Goal: Information Seeking & Learning: Learn about a topic

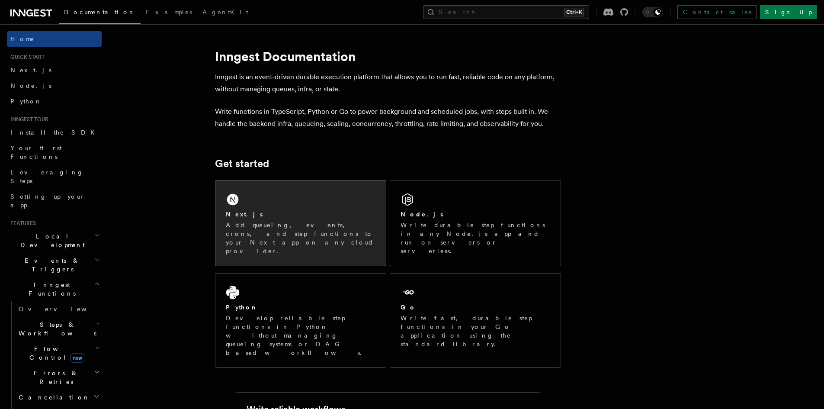
click at [254, 229] on p "Add queueing, events, crons, and step functions to your Next app on any cloud p…" at bounding box center [301, 238] width 150 height 35
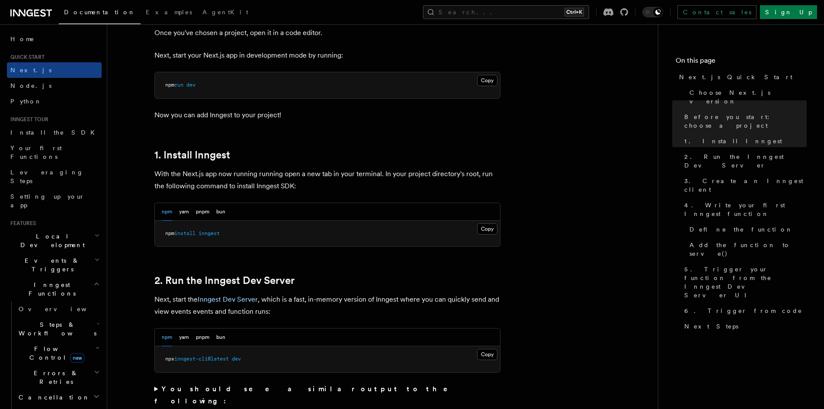
scroll to position [389, 0]
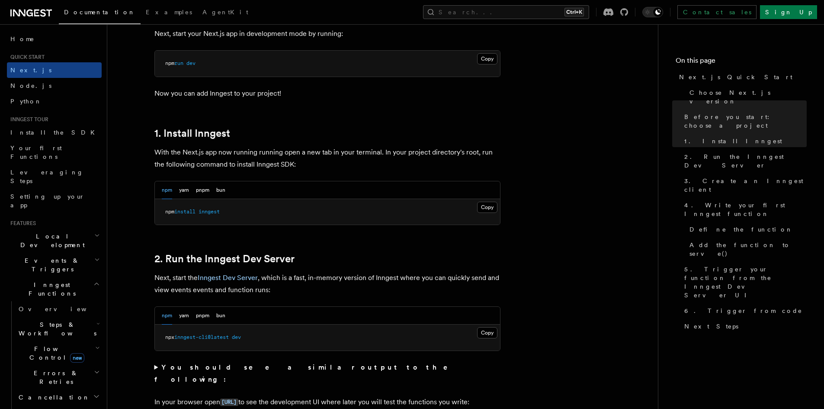
click at [228, 190] on div "npm yarn pnpm bun" at bounding box center [327, 190] width 345 height 18
click at [225, 190] on div "npm yarn pnpm bun" at bounding box center [327, 190] width 345 height 18
click at [223, 189] on button "bun" at bounding box center [220, 190] width 9 height 18
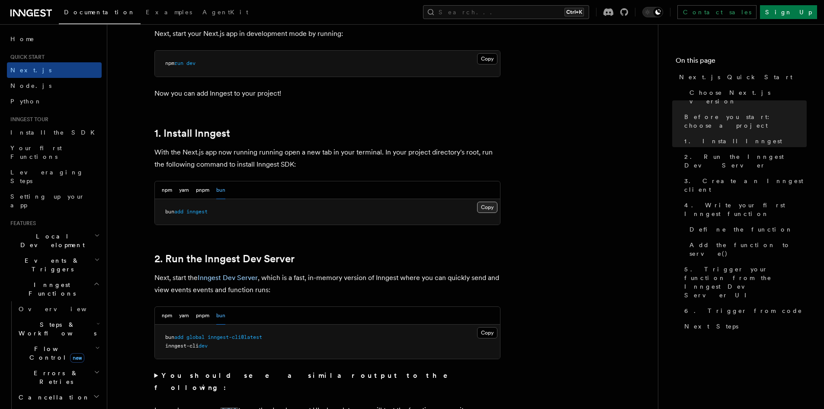
click at [483, 207] on button "Copy Copied" at bounding box center [487, 207] width 20 height 11
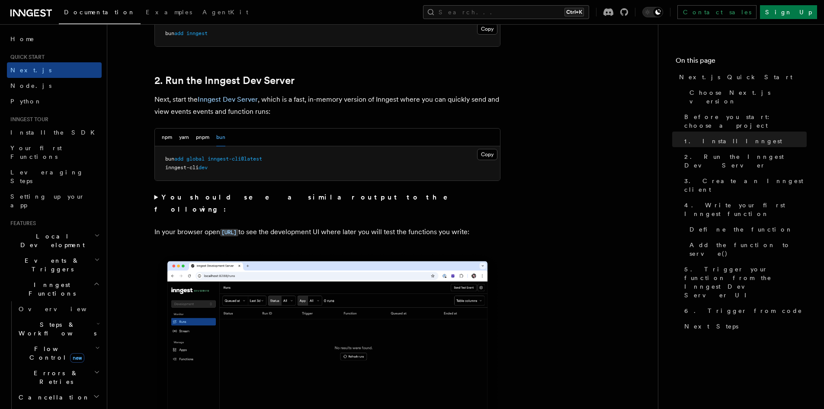
scroll to position [562, 0]
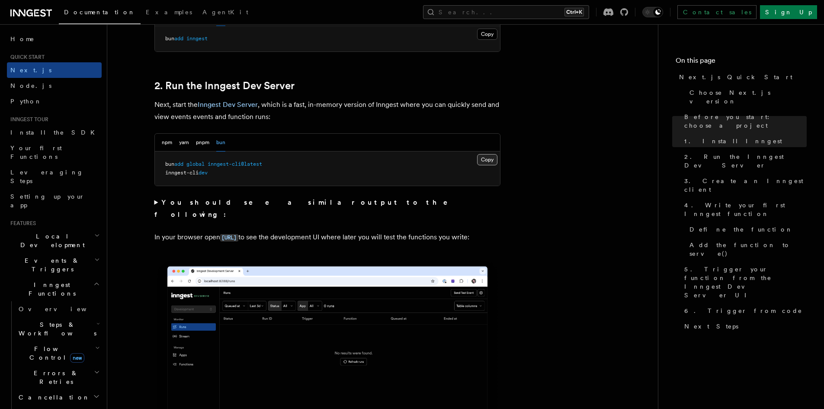
click at [486, 160] on button "Copy Copied" at bounding box center [487, 159] width 20 height 11
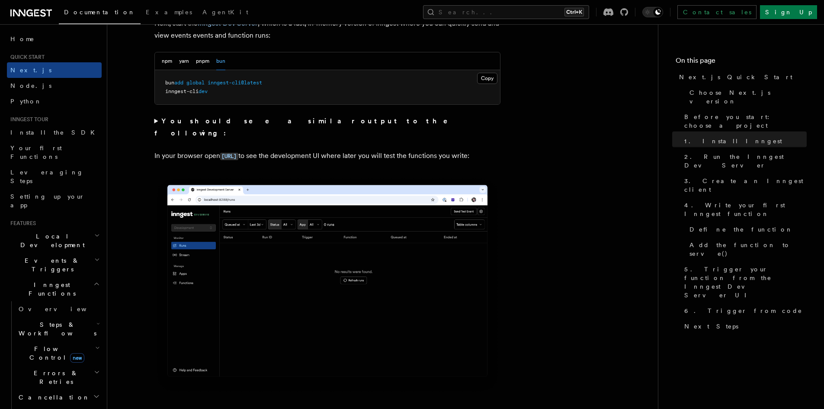
scroll to position [649, 0]
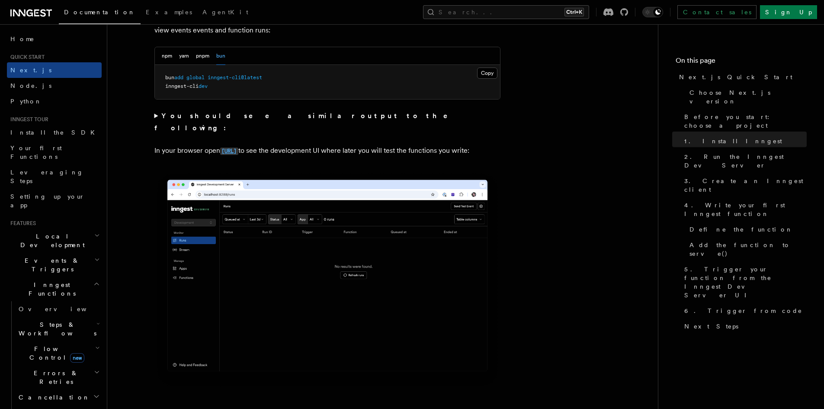
click at [238, 147] on code "http://localhost:8288" at bounding box center [229, 150] width 18 height 7
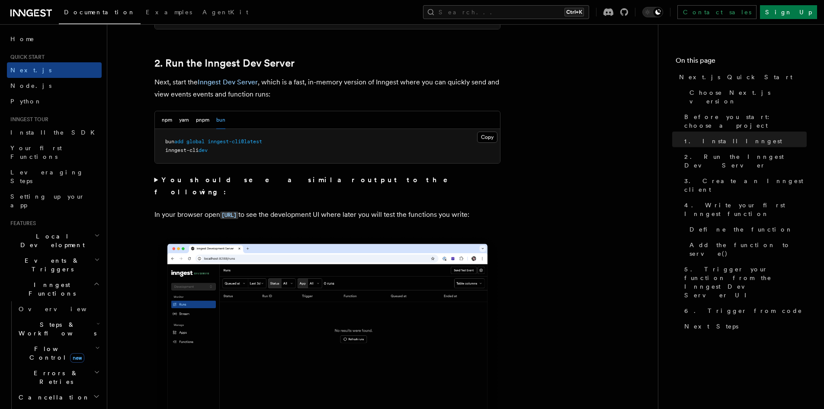
scroll to position [562, 0]
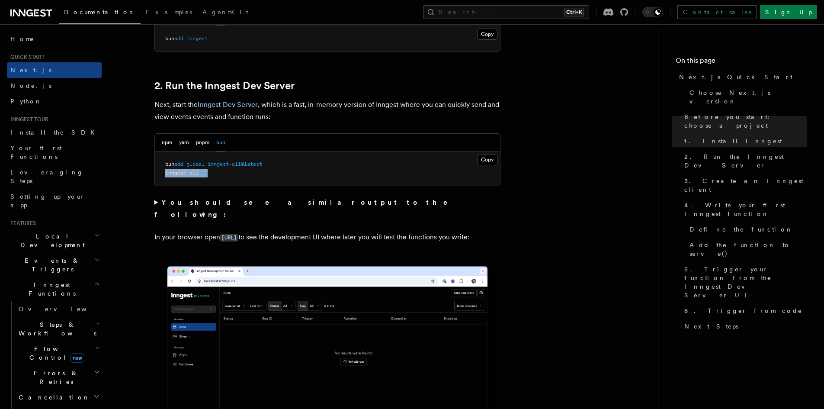
drag, startPoint x: 211, startPoint y: 171, endPoint x: 162, endPoint y: 171, distance: 49.3
click at [162, 171] on pre "bun add global inngest-cli@latest inngest-cli dev" at bounding box center [327, 168] width 345 height 34
copy span "inngest-cli dev"
drag, startPoint x: 272, startPoint y: 164, endPoint x: 164, endPoint y: 163, distance: 107.3
click at [164, 163] on pre "bun add global inngest-cli@latest inngest-cli dev" at bounding box center [327, 168] width 345 height 34
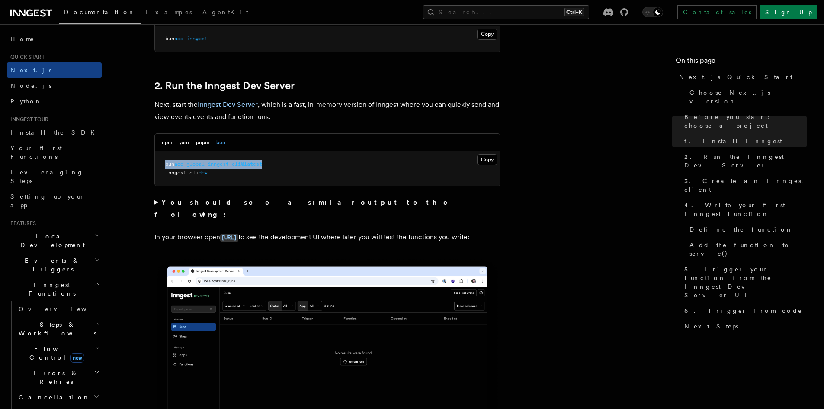
copy span "bun add global inngest-cli@latest"
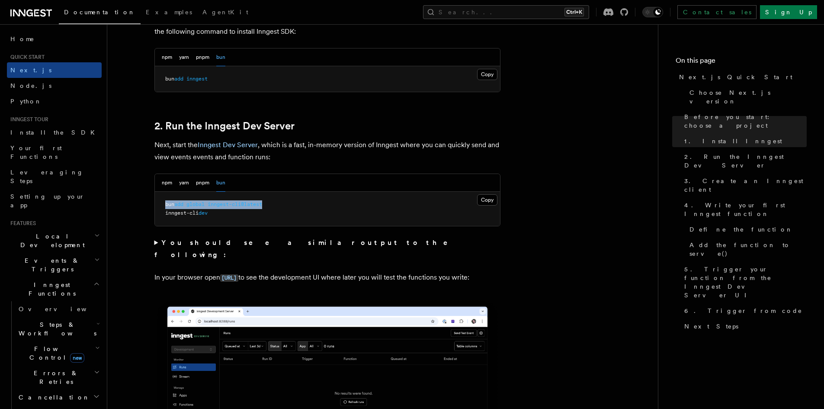
scroll to position [519, 0]
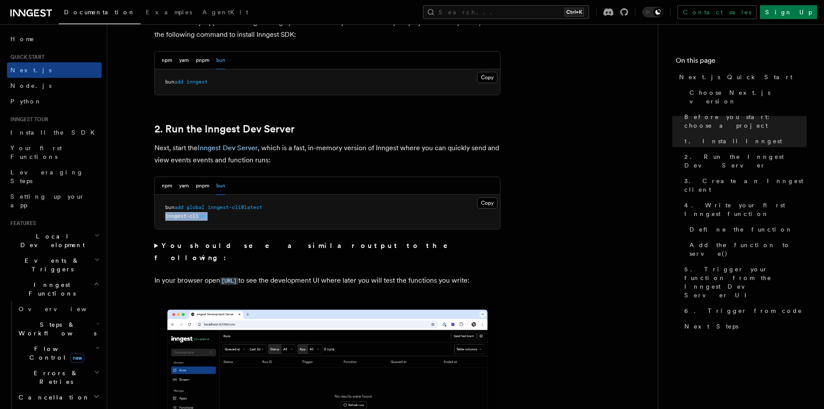
drag, startPoint x: 213, startPoint y: 217, endPoint x: 163, endPoint y: 217, distance: 49.7
click at [163, 217] on pre "bun add global inngest-cli@latest inngest-cli dev" at bounding box center [327, 212] width 345 height 34
copy span "inngest-cli dev"
click at [285, 247] on strong "You should see a similar output to the following:" at bounding box center [307, 251] width 306 height 20
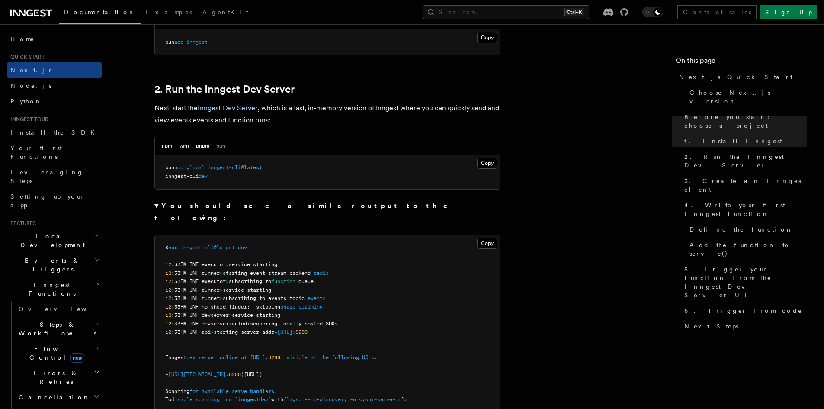
scroll to position [562, 0]
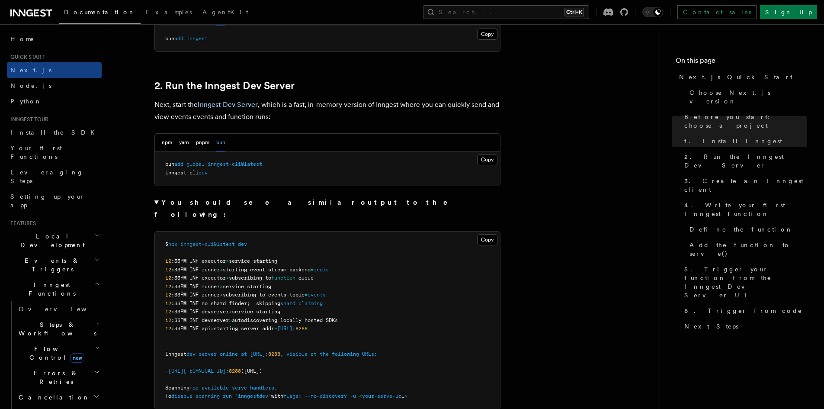
click at [190, 203] on strong "You should see a similar output to the following:" at bounding box center [307, 208] width 306 height 20
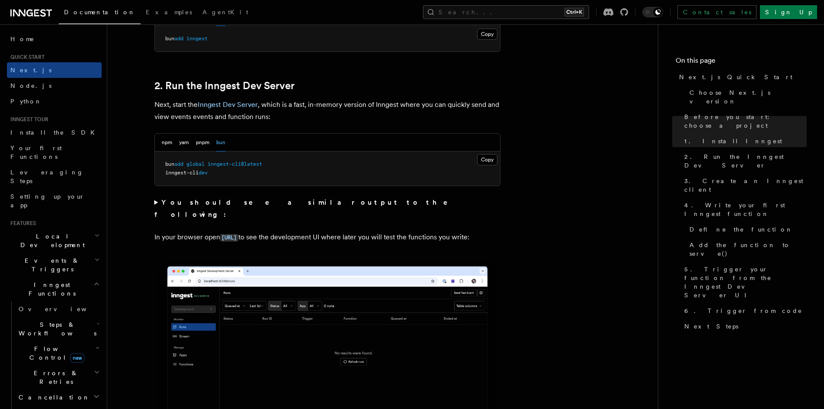
click at [188, 202] on strong "You should see a similar output to the following:" at bounding box center [307, 208] width 306 height 20
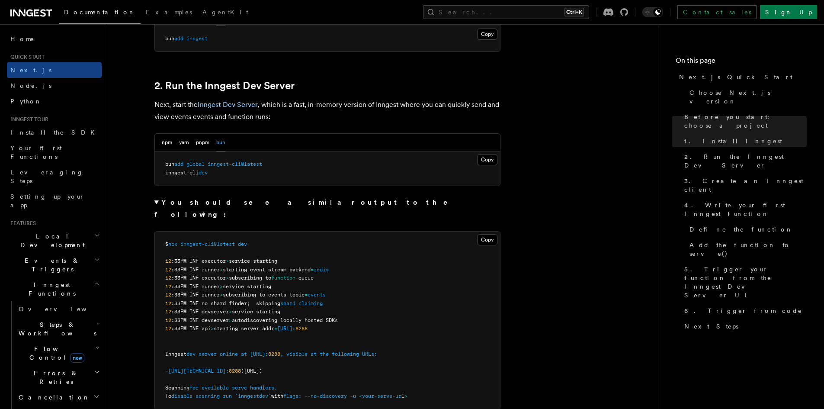
click at [486, 234] on button "Copy Copied" at bounding box center [487, 239] width 20 height 11
drag, startPoint x: 256, startPoint y: 232, endPoint x: 170, endPoint y: 232, distance: 85.2
click at [170, 232] on pre "$ npx inngest-cli@latest dev 12 :33PM INF executor > service starting 12 :33PM …" at bounding box center [327, 320] width 345 height 178
copy span "npx inngest-cli@latest dev"
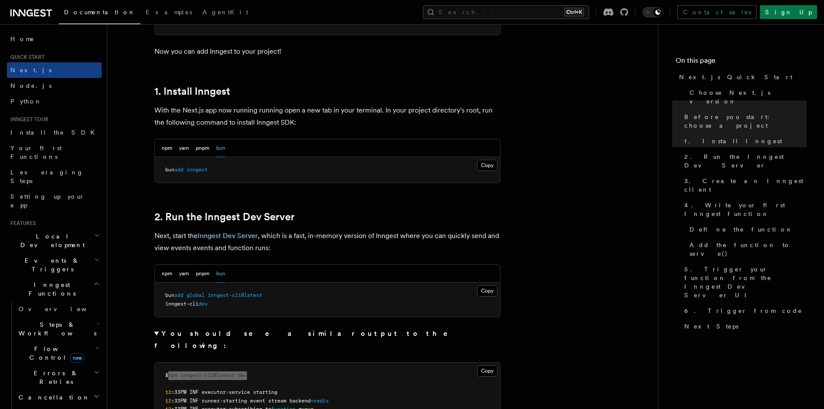
scroll to position [433, 0]
drag, startPoint x: 165, startPoint y: 168, endPoint x: 213, endPoint y: 167, distance: 48.4
click at [212, 167] on pre "bun add inngest" at bounding box center [327, 169] width 345 height 26
copy span "bun add inngest"
drag, startPoint x: 176, startPoint y: 294, endPoint x: 267, endPoint y: 295, distance: 91.3
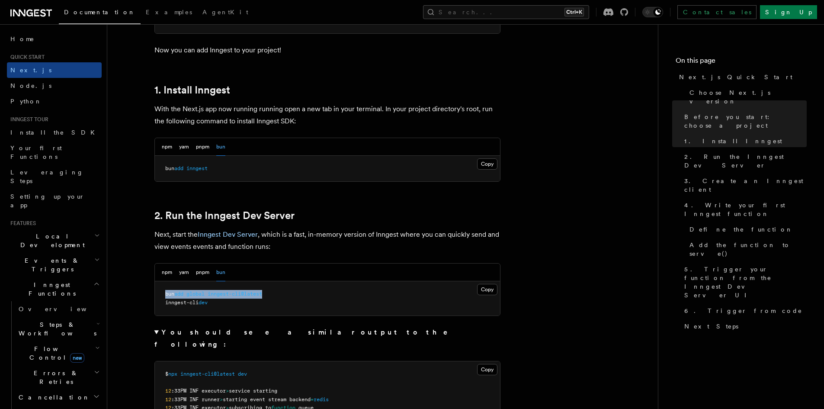
click at [262, 295] on span "bun add global inngest-cli@latest" at bounding box center [213, 294] width 97 height 6
copy span "bun add global inngest-cli@latest"
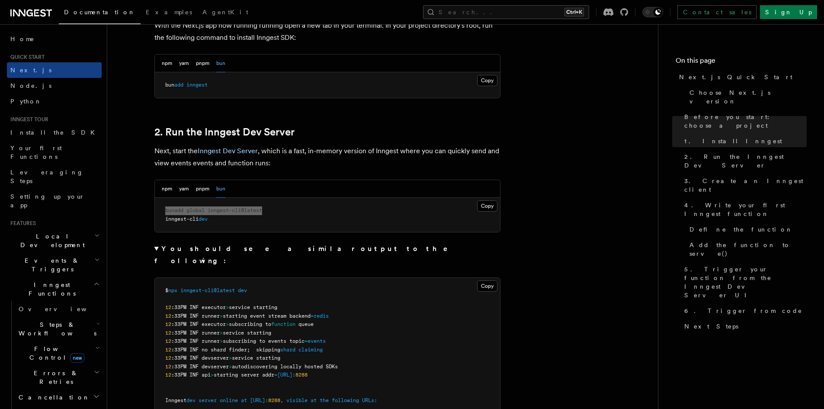
scroll to position [519, 0]
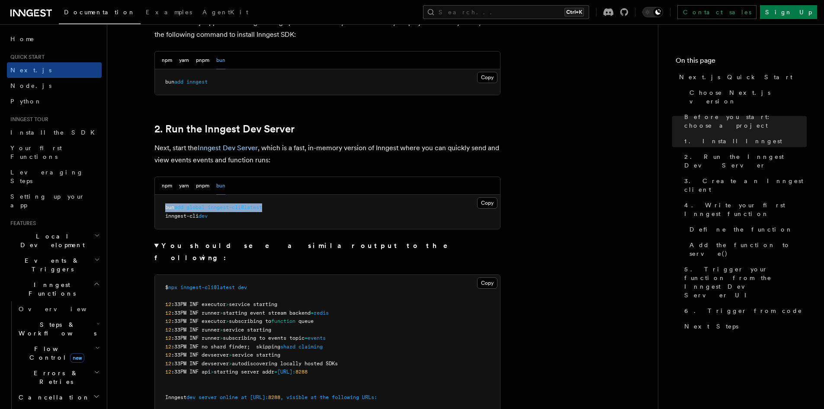
click at [225, 187] on button "bun" at bounding box center [220, 186] width 9 height 18
click at [199, 216] on span "inngest-cli" at bounding box center [181, 216] width 33 height 6
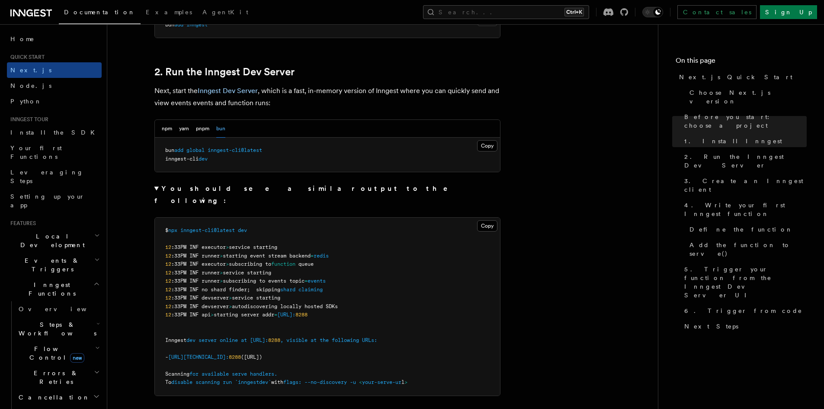
scroll to position [606, 0]
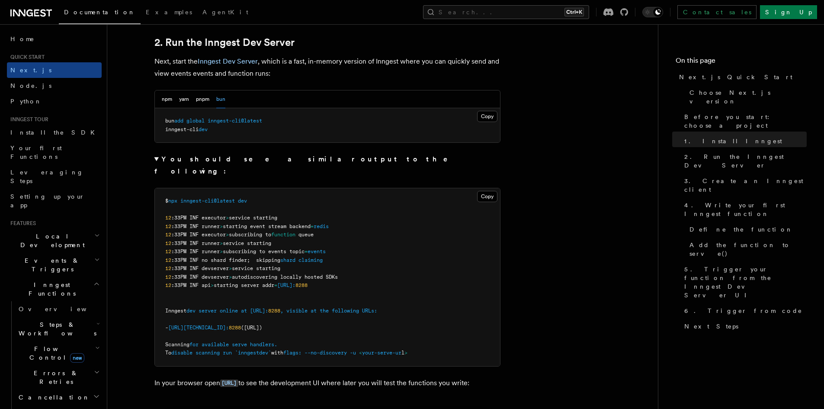
click at [172, 164] on summary "You should see a similar output to the following:" at bounding box center [327, 165] width 346 height 24
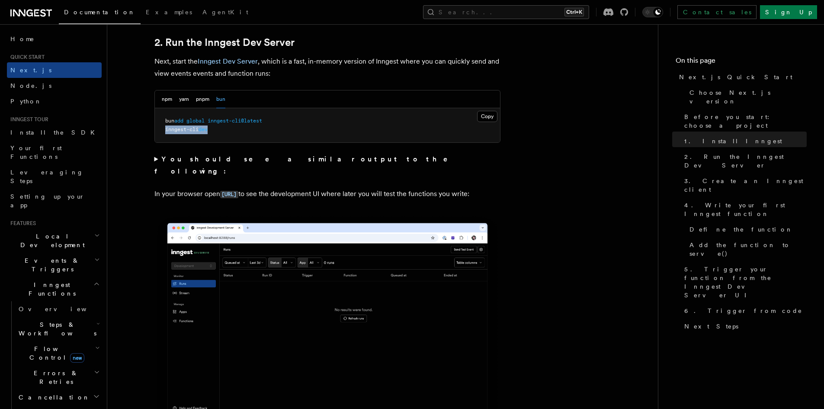
drag, startPoint x: 213, startPoint y: 129, endPoint x: 163, endPoint y: 129, distance: 49.3
click at [163, 129] on pre "bun add global inngest-cli@latest inngest-cli dev" at bounding box center [327, 125] width 345 height 34
copy span "inngest-cli dev"
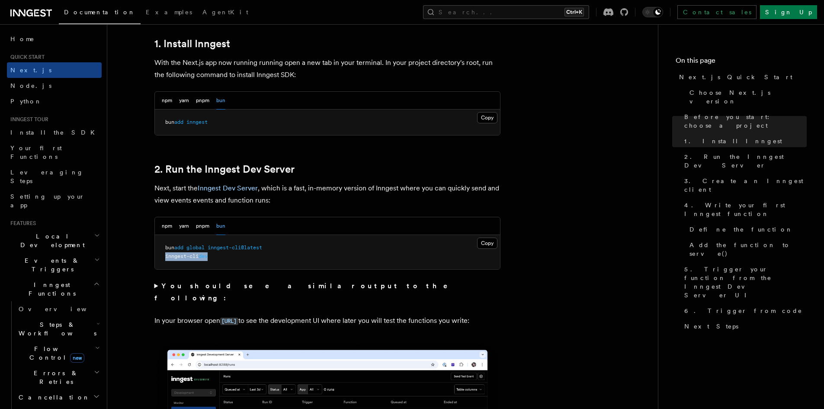
scroll to position [476, 0]
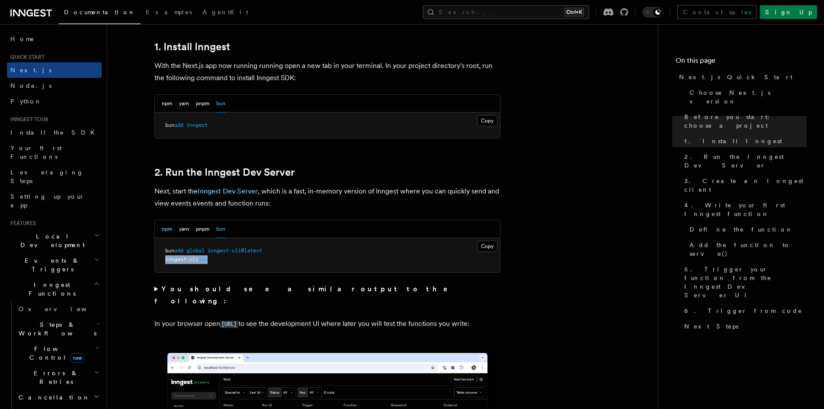
click at [167, 231] on button "npm" at bounding box center [167, 229] width 10 height 18
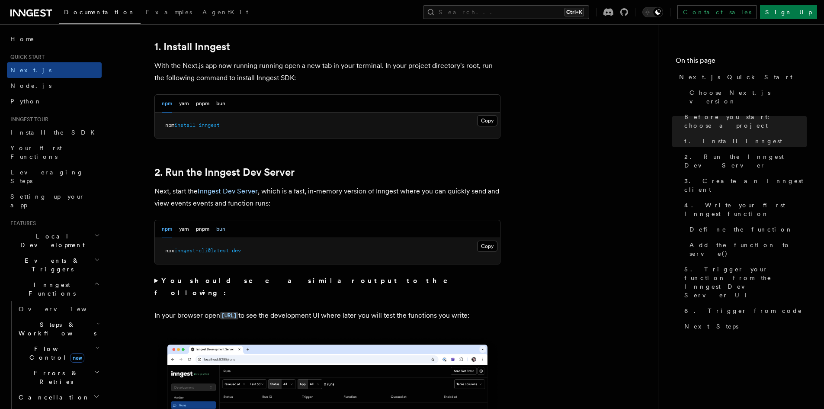
click at [224, 232] on button "bun" at bounding box center [220, 229] width 9 height 18
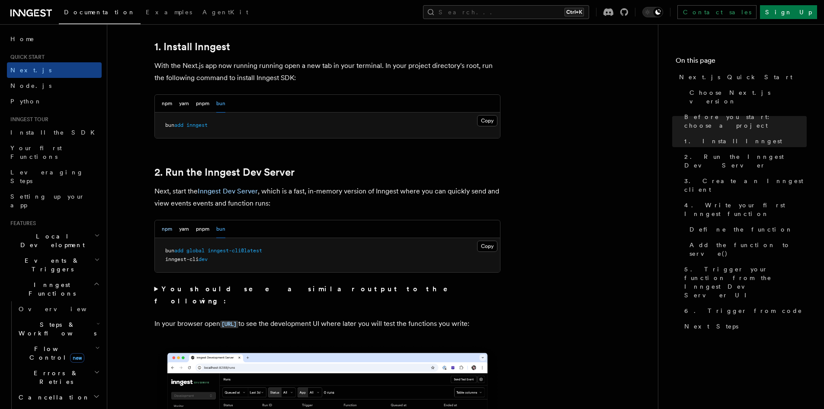
click at [170, 228] on button "npm" at bounding box center [167, 229] width 10 height 18
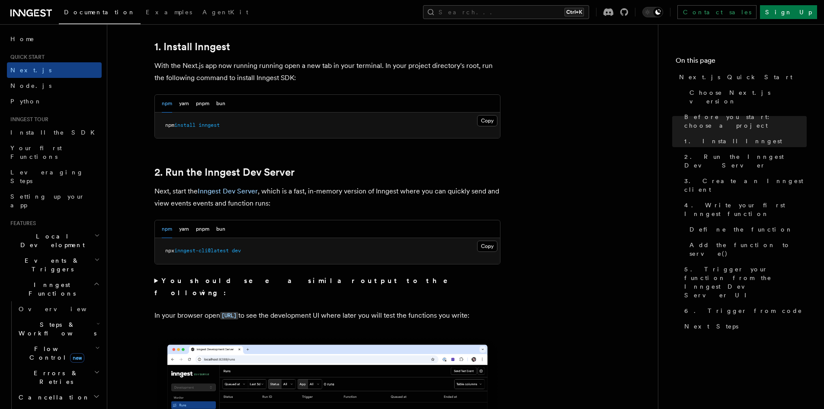
click at [226, 228] on div "npm yarn pnpm bun" at bounding box center [327, 229] width 345 height 18
click at [220, 228] on button "bun" at bounding box center [220, 229] width 9 height 18
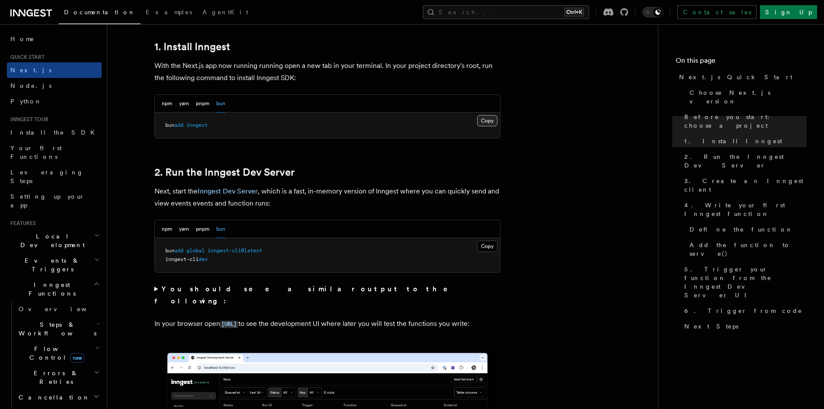
click at [484, 121] on button "Copy Copied" at bounding box center [487, 120] width 20 height 11
drag, startPoint x: 166, startPoint y: 251, endPoint x: 270, endPoint y: 248, distance: 104.3
click at [270, 248] on pre "bun add global inngest-cli@latest inngest-cli dev" at bounding box center [327, 255] width 345 height 34
copy span "bun add global inngest-cli@latest"
click at [486, 247] on button "Copy Copied" at bounding box center [487, 245] width 20 height 11
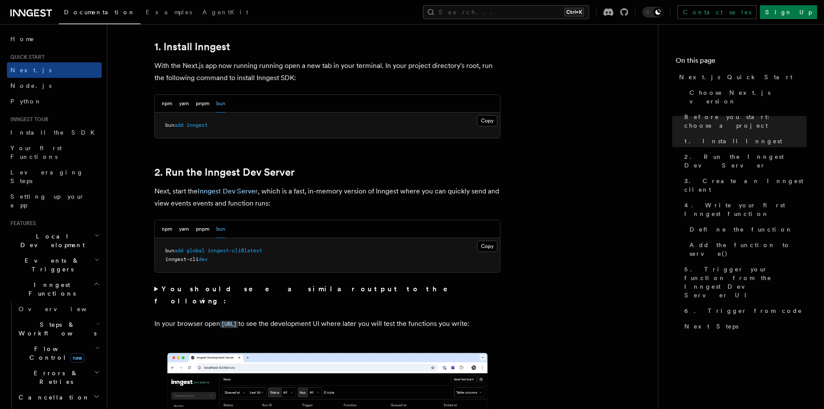
click at [269, 267] on pre "bun add global inngest-cli@latest inngest-cli dev" at bounding box center [327, 255] width 345 height 34
drag, startPoint x: 266, startPoint y: 250, endPoint x: 176, endPoint y: 252, distance: 89.6
click at [176, 252] on span "bun add global inngest-cli@latest" at bounding box center [213, 250] width 97 height 6
click at [163, 252] on pre "bun add global inngest-cli@latest inngest-cli dev" at bounding box center [327, 255] width 345 height 34
drag, startPoint x: 164, startPoint y: 251, endPoint x: 277, endPoint y: 247, distance: 113.4
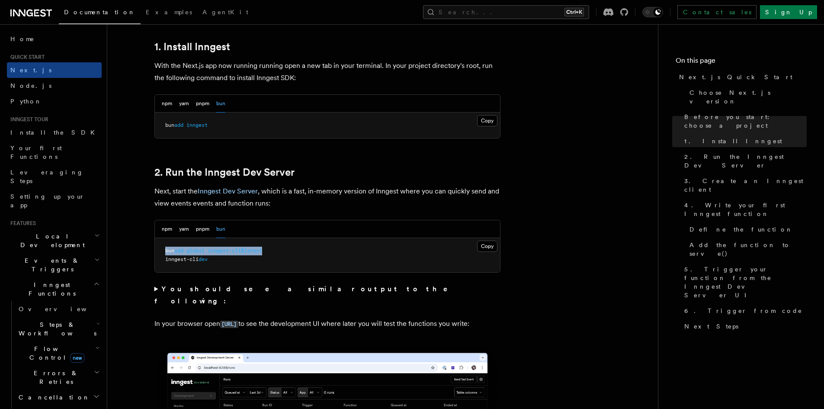
click at [277, 247] on pre "bun add global inngest-cli@latest inngest-cli dev" at bounding box center [327, 255] width 345 height 34
copy span "bun add global inngest-cli@latest"
click at [487, 247] on button "Copy Copied" at bounding box center [487, 245] width 20 height 11
click at [166, 227] on button "npm" at bounding box center [167, 229] width 10 height 18
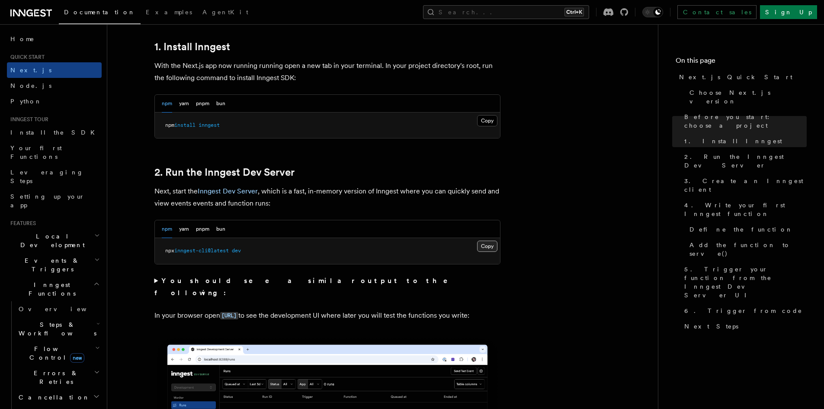
click at [487, 244] on button "Copy Copied" at bounding box center [487, 245] width 20 height 11
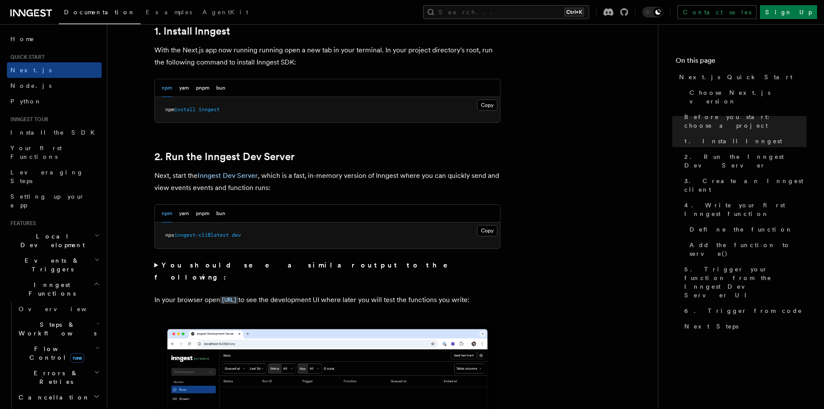
scroll to position [562, 0]
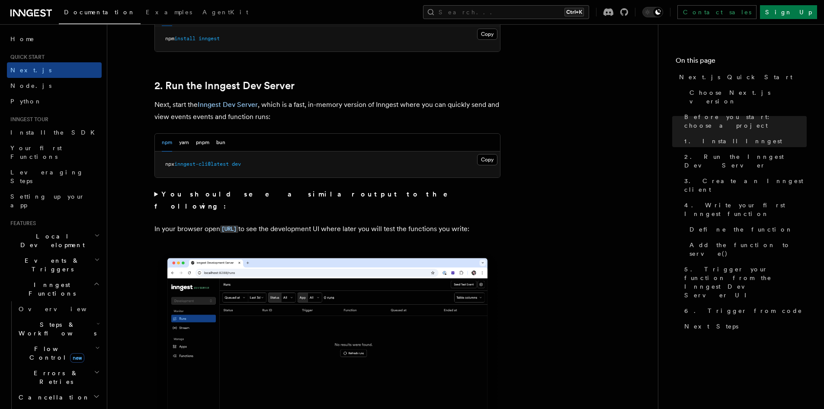
click at [200, 197] on strong "You should see a similar output to the following:" at bounding box center [307, 200] width 306 height 20
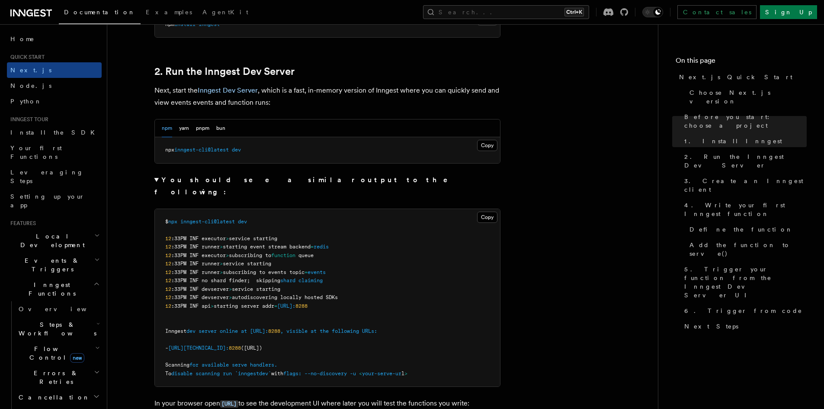
scroll to position [606, 0]
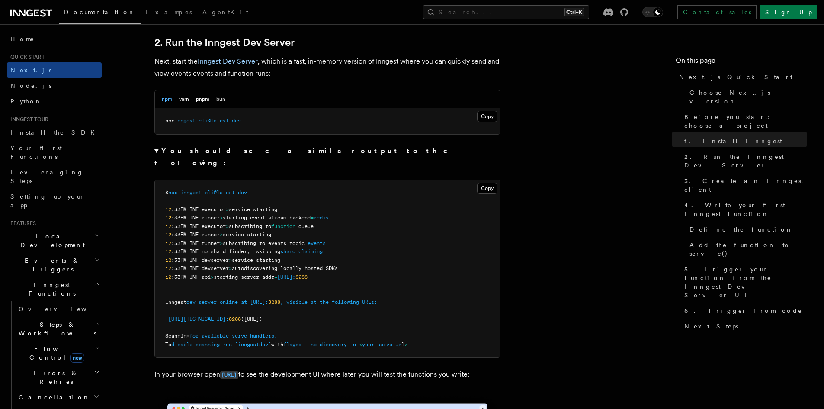
click at [238, 371] on code "http://localhost:8288" at bounding box center [229, 374] width 18 height 7
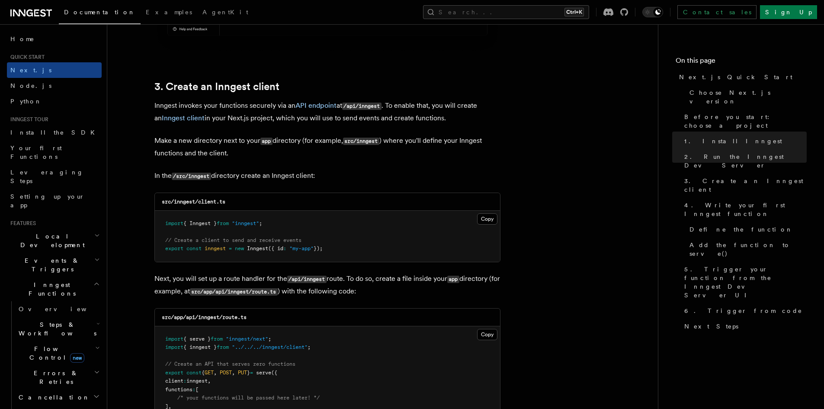
scroll to position [1168, 0]
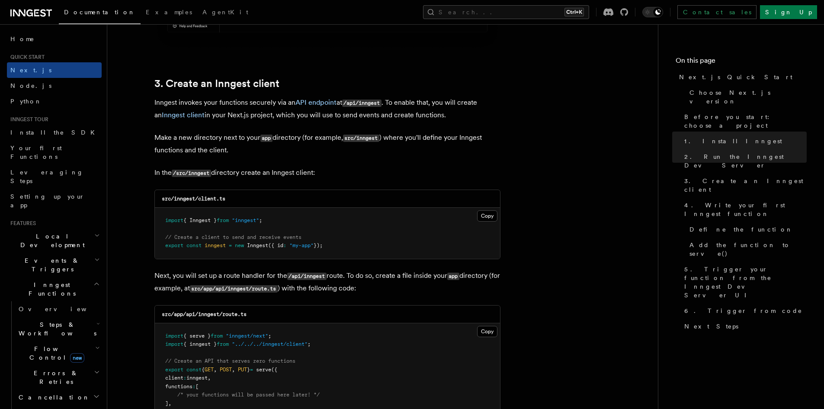
drag, startPoint x: 487, startPoint y: 218, endPoint x: 524, endPoint y: 218, distance: 36.3
click at [487, 218] on button "Copy Copied" at bounding box center [487, 215] width 20 height 11
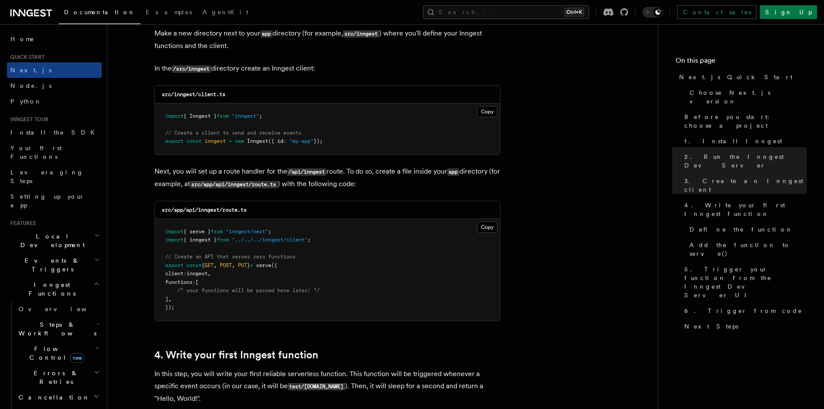
scroll to position [1254, 0]
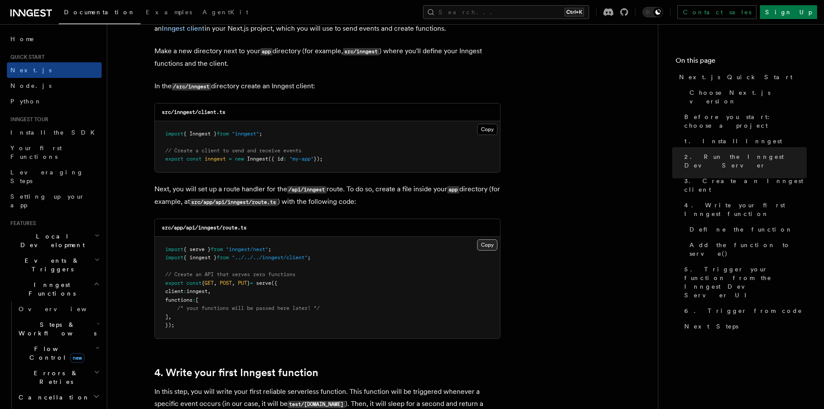
click at [489, 246] on button "Copy Copied" at bounding box center [487, 244] width 20 height 11
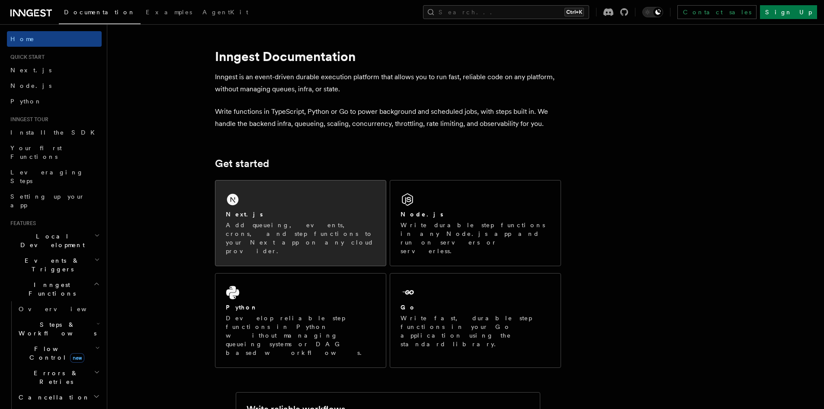
click at [290, 196] on div "Next.js Add queueing, events, crons, and step functions to your Next app on any…" at bounding box center [300, 222] width 170 height 85
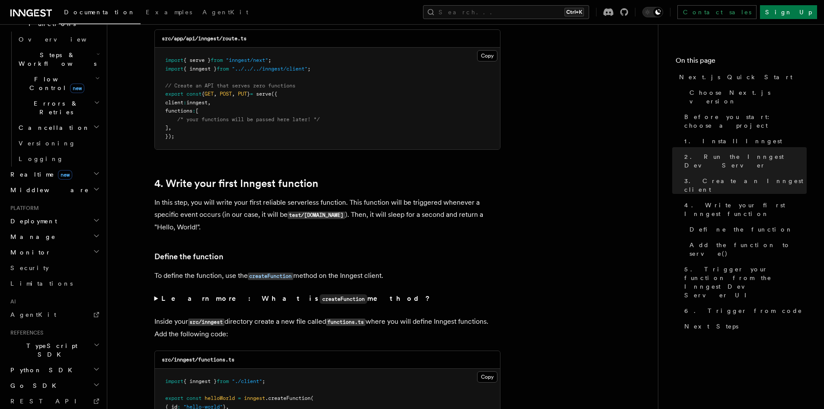
scroll to position [283, 0]
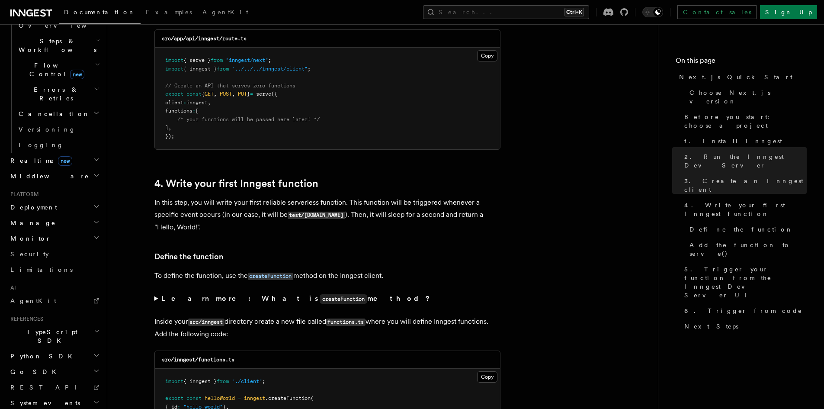
click at [37, 14] on icon at bounding box center [31, 13] width 42 height 10
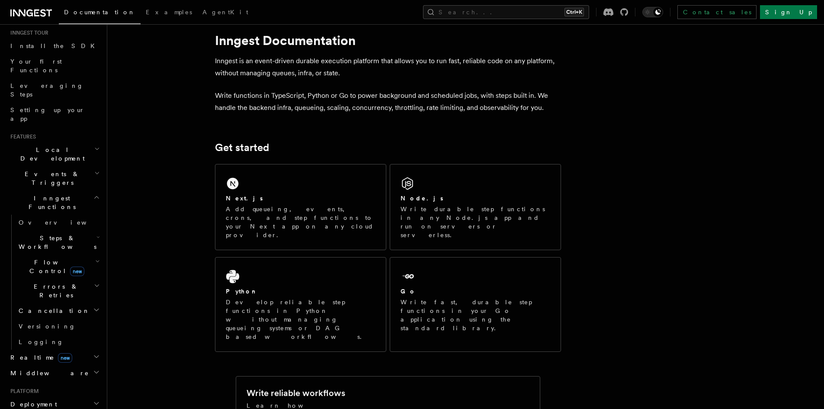
scroll to position [43, 0]
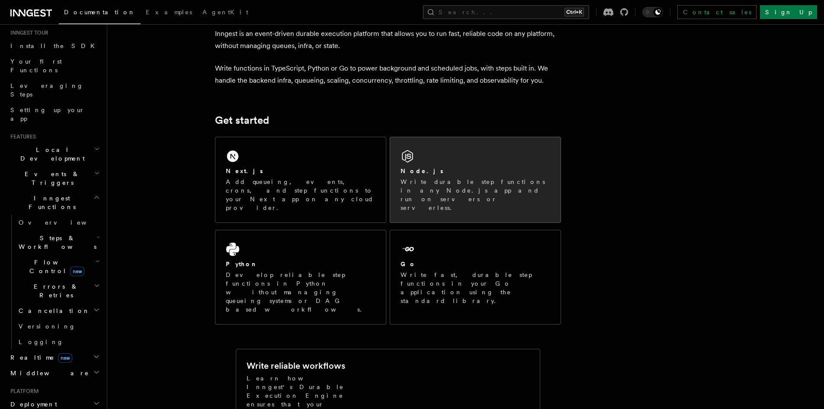
click at [496, 184] on p "Write durable step functions in any Node.js app and run on servers or serverles…" at bounding box center [476, 194] width 150 height 35
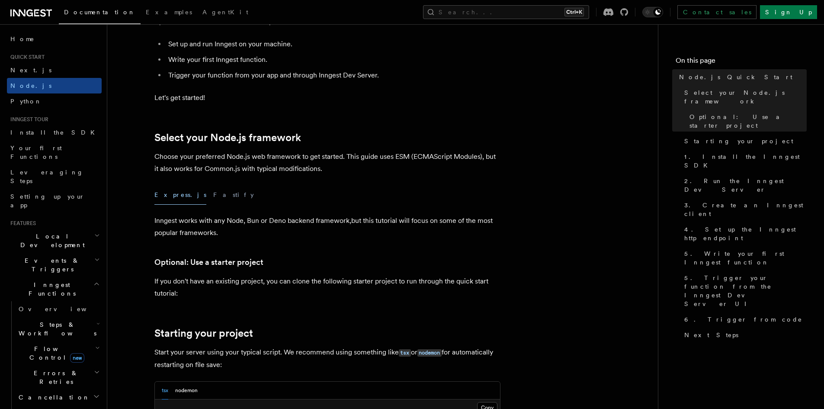
scroll to position [130, 0]
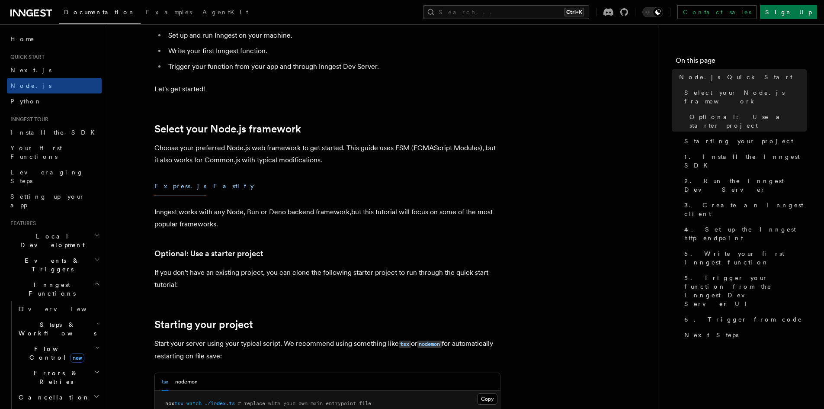
click at [213, 183] on button "Fastify" at bounding box center [233, 185] width 41 height 19
click at [162, 186] on button "Express.js" at bounding box center [180, 185] width 52 height 19
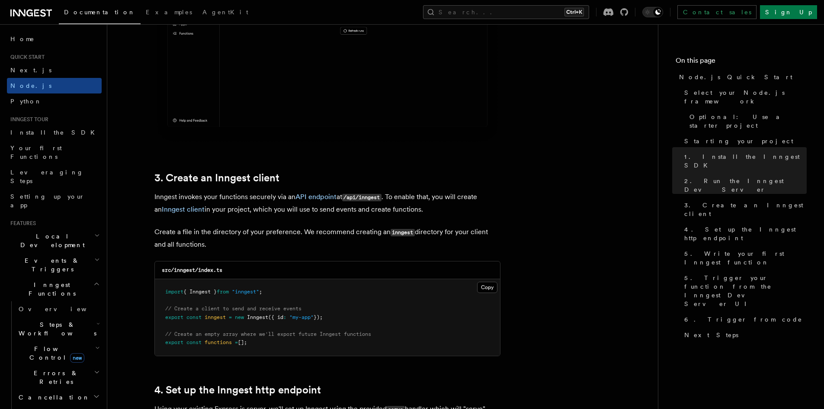
scroll to position [995, 0]
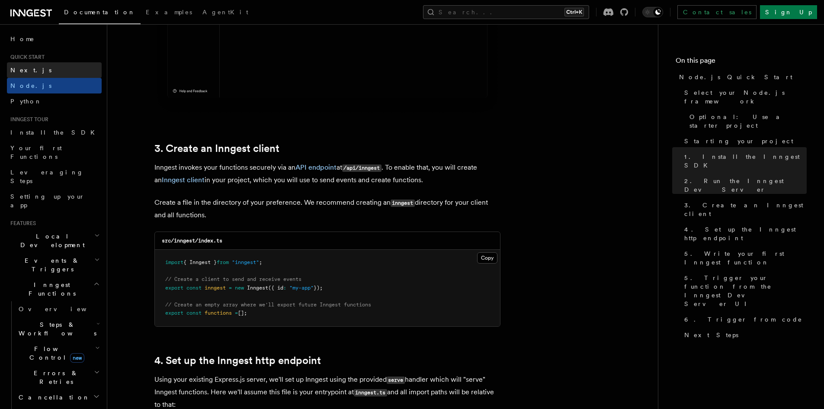
click at [39, 73] on link "Next.js" at bounding box center [54, 70] width 95 height 16
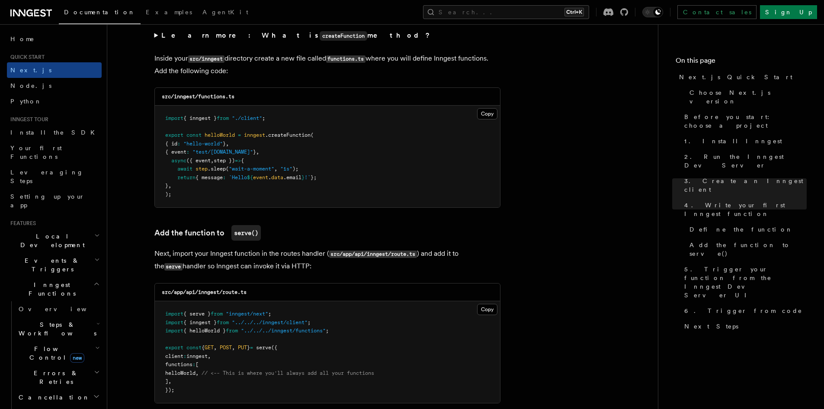
scroll to position [1514, 0]
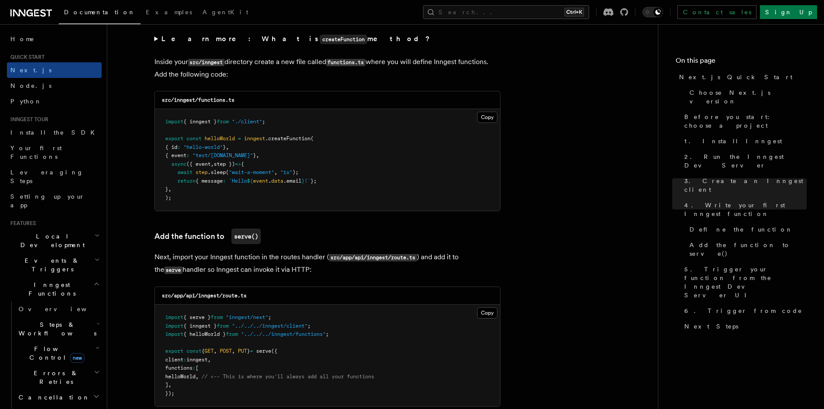
drag, startPoint x: 491, startPoint y: 118, endPoint x: 502, endPoint y: 122, distance: 10.9
click at [491, 118] on button "Copy Copied" at bounding box center [487, 117] width 20 height 11
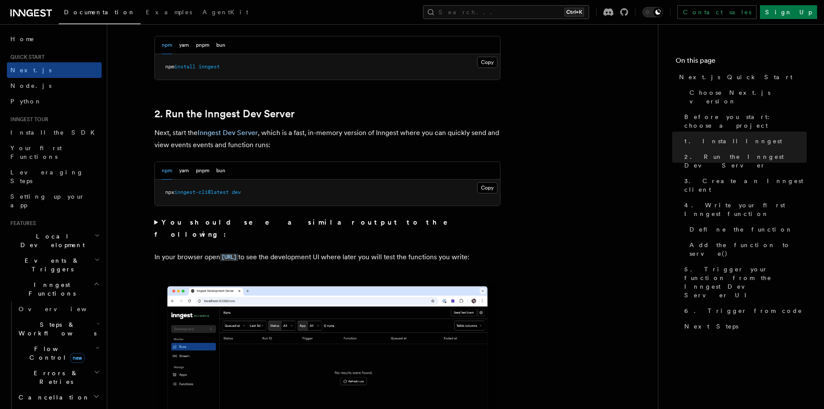
scroll to position [519, 0]
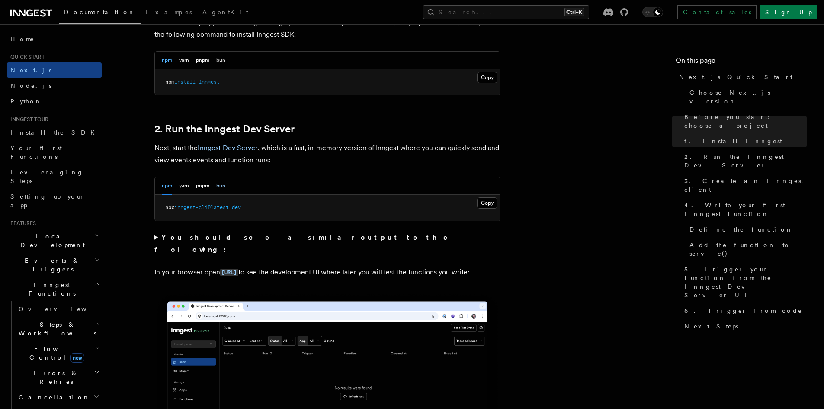
click at [220, 184] on button "bun" at bounding box center [220, 186] width 9 height 18
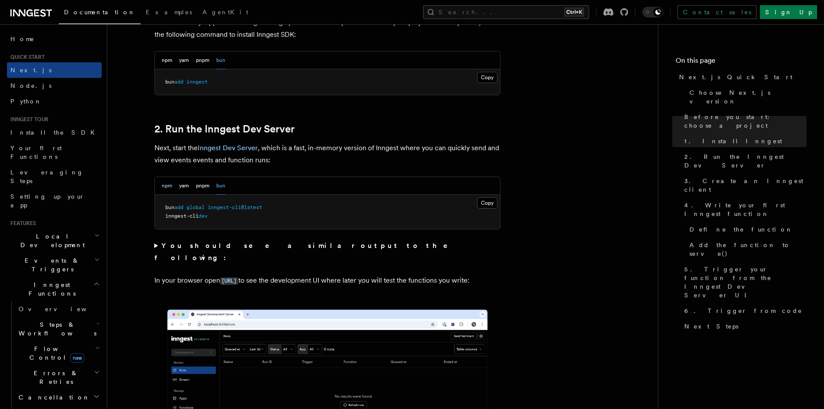
click at [166, 180] on button "npm" at bounding box center [167, 186] width 10 height 18
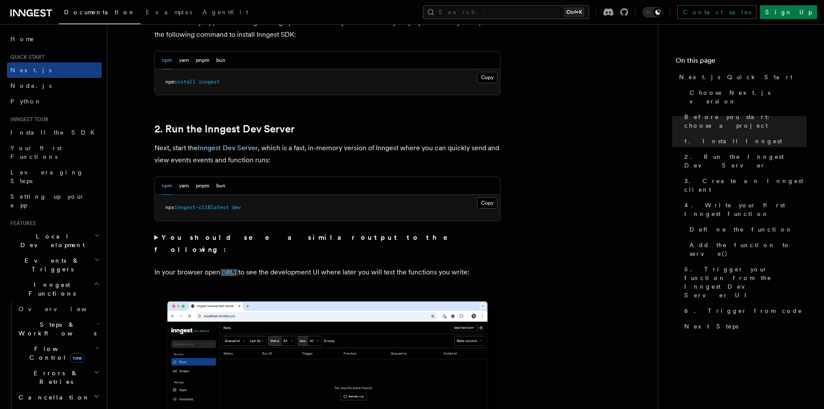
click at [238, 269] on code "http://localhost:8288" at bounding box center [229, 272] width 18 height 7
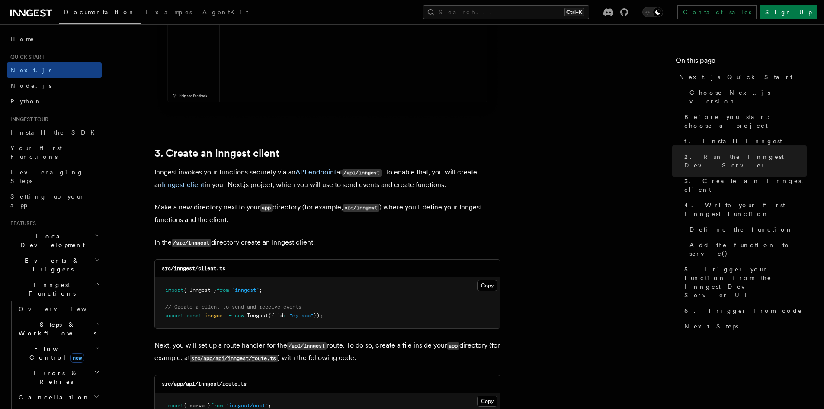
scroll to position [908, 0]
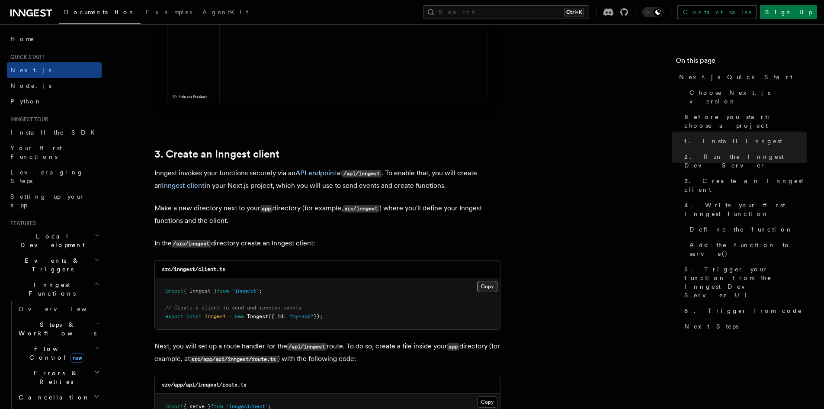
click at [489, 288] on button "Copy Copied" at bounding box center [487, 286] width 20 height 11
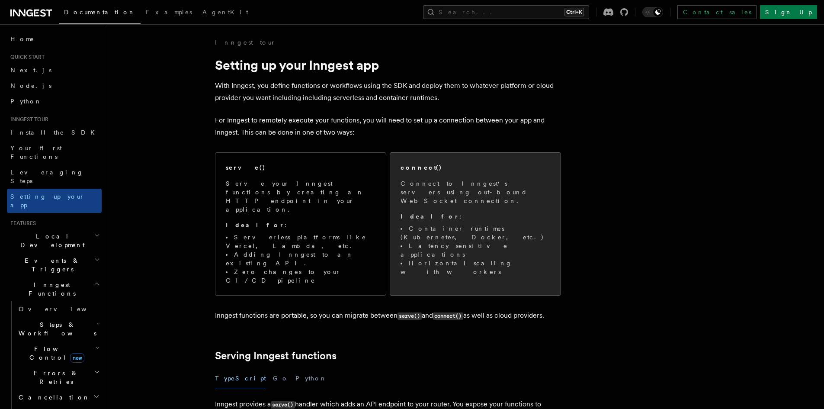
click at [504, 215] on span "Connect to Inngest's servers using out-bound WebSocket connection. Ideal for : …" at bounding box center [476, 227] width 150 height 97
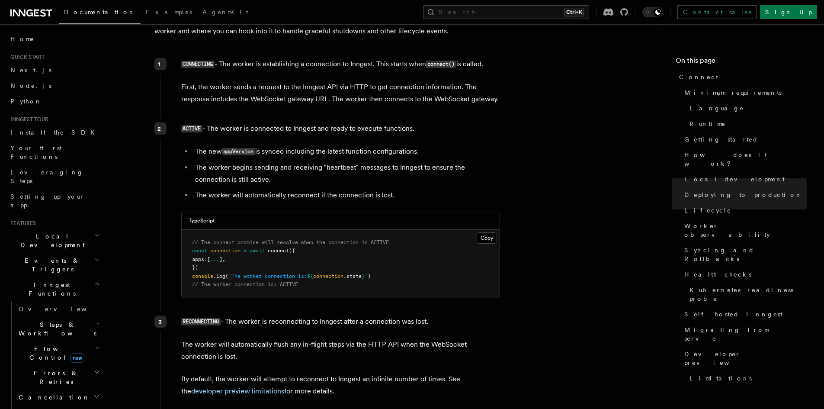
scroll to position [2119, 0]
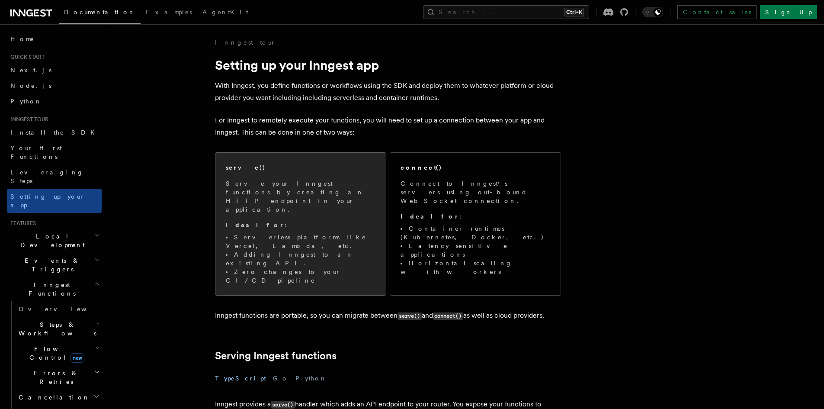
click at [275, 194] on p "Serve your Inngest functions by creating an HTTP endpoint in your application." at bounding box center [301, 196] width 150 height 35
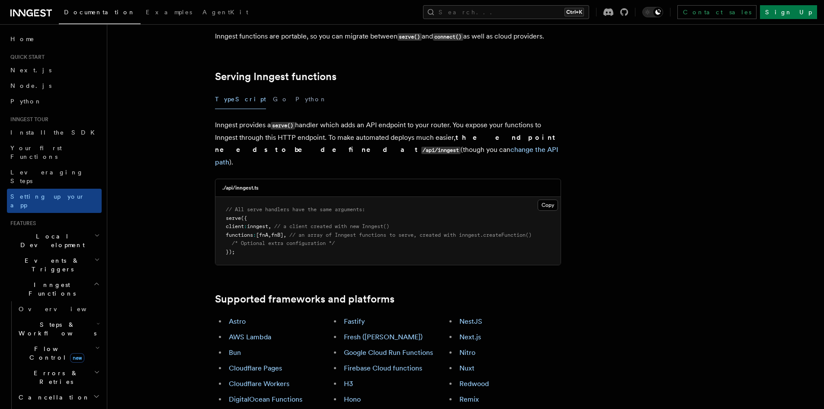
scroll to position [308, 0]
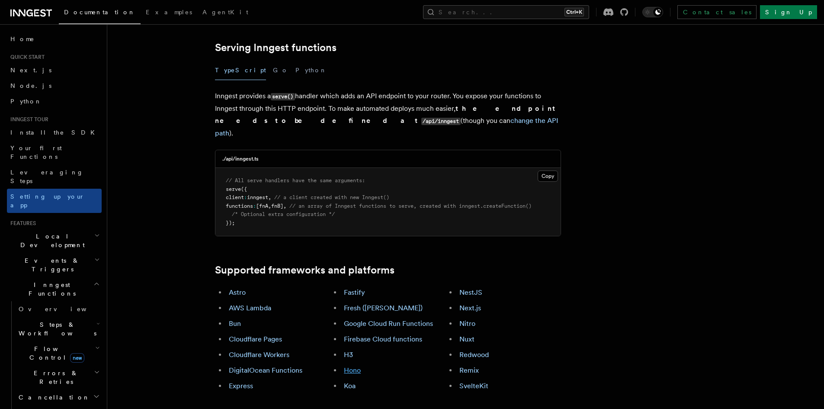
click at [352, 366] on link "Hono" at bounding box center [352, 370] width 17 height 8
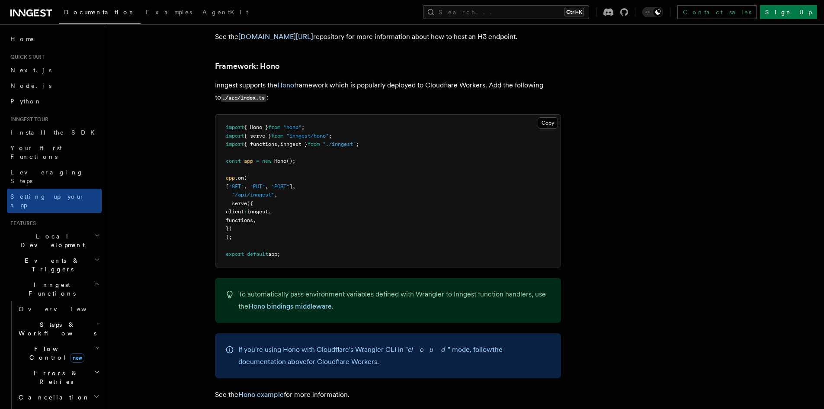
scroll to position [4213, 0]
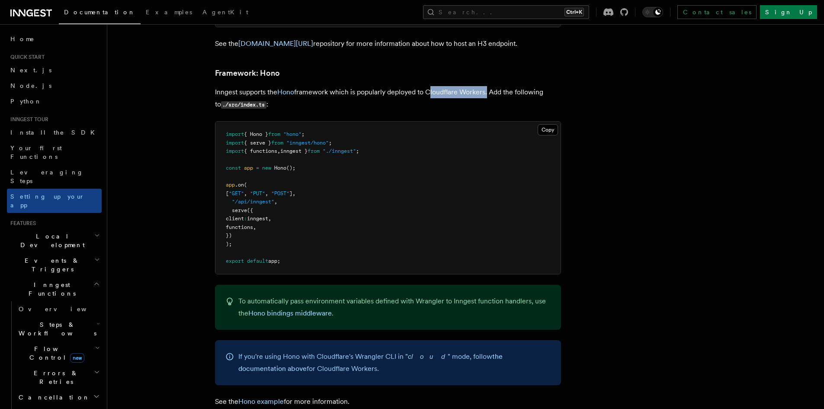
drag, startPoint x: 428, startPoint y: 65, endPoint x: 487, endPoint y: 64, distance: 59.7
click at [487, 86] on p "Inngest supports the Hono framework which is popularly deployed to Cloudflare W…" at bounding box center [388, 98] width 346 height 25
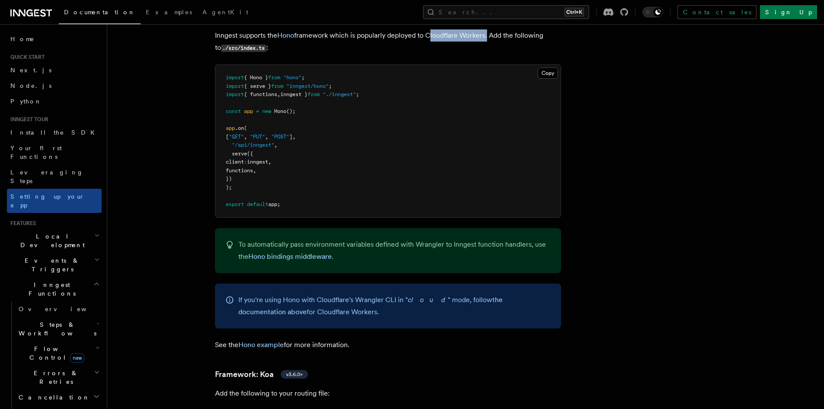
scroll to position [4170, 0]
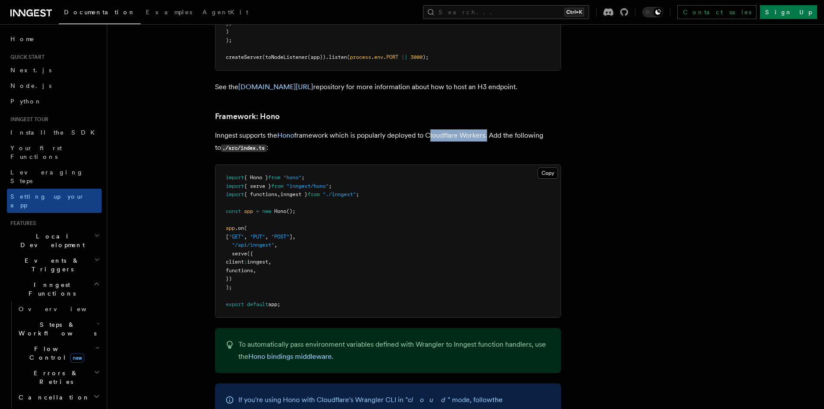
drag, startPoint x: 292, startPoint y: 277, endPoint x: 221, endPoint y: 148, distance: 146.3
click at [221, 165] on pre "import { Hono } from "hono" ; import { serve } from "inngest/hono" ; import { f…" at bounding box center [387, 241] width 345 height 152
copy code "import { Hono } from "hono" ; import { serve } from "inngest/hono" ; import { f…"
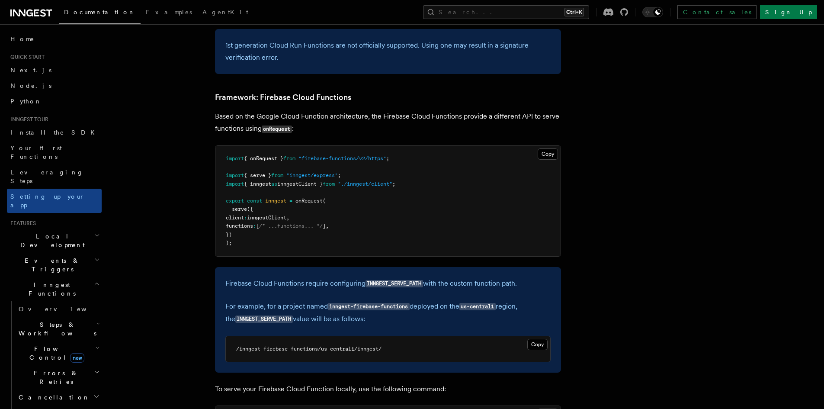
scroll to position [3434, 0]
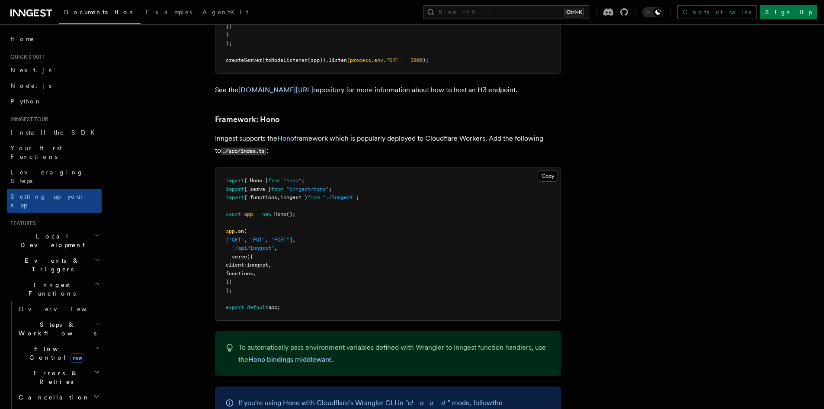
scroll to position [4186, 0]
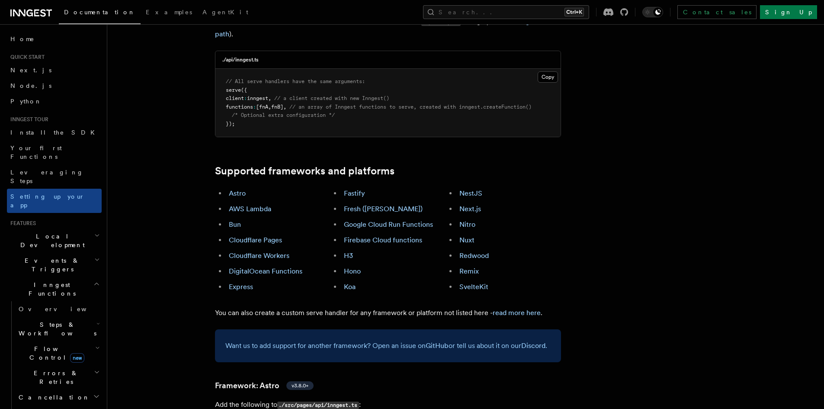
scroll to position [476, 0]
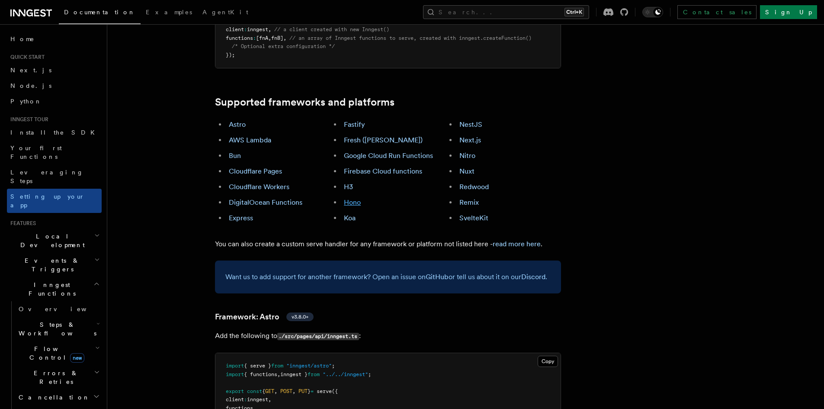
click at [358, 198] on link "Hono" at bounding box center [352, 202] width 17 height 8
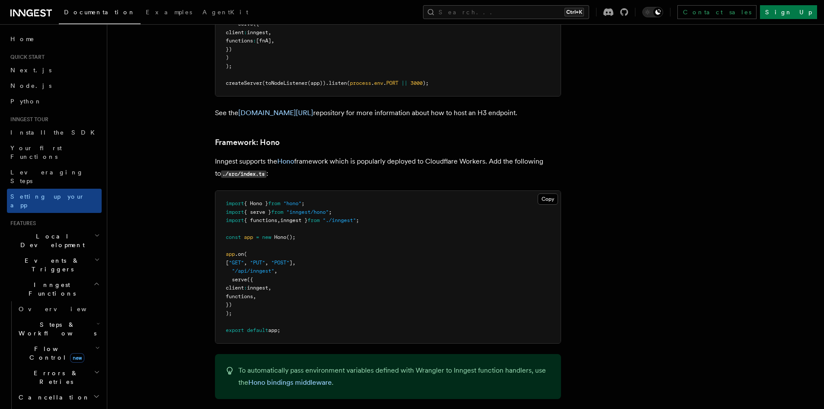
scroll to position [4126, 0]
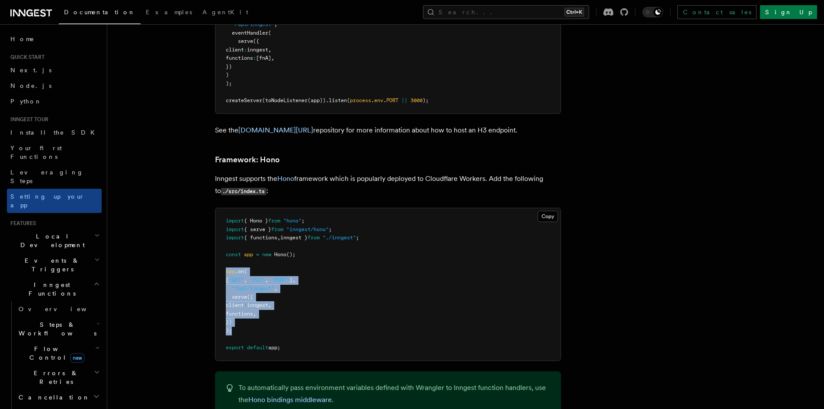
drag, startPoint x: 234, startPoint y: 292, endPoint x: 210, endPoint y: 246, distance: 52.0
copy code "app .on ( [ "GET" , "PUT" , "POST" ] , "/api/inngest" , serve ({ client : innge…"
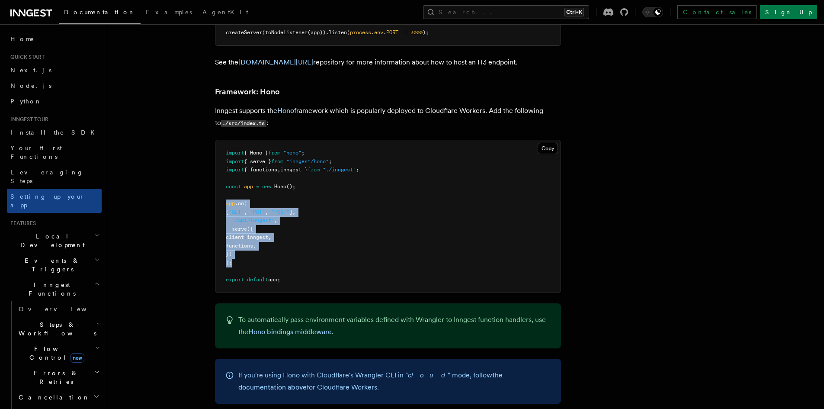
scroll to position [4170, 0]
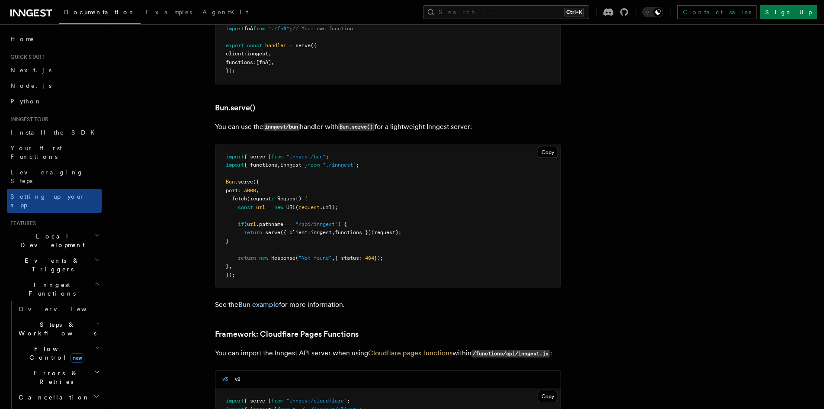
scroll to position [1081, 0]
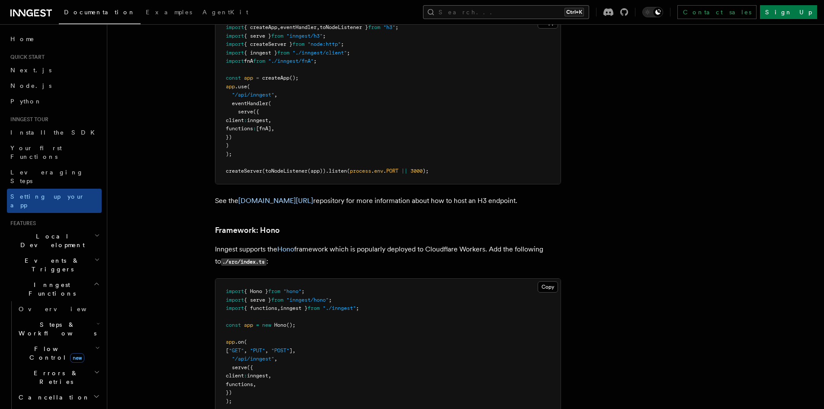
scroll to position [1784, 0]
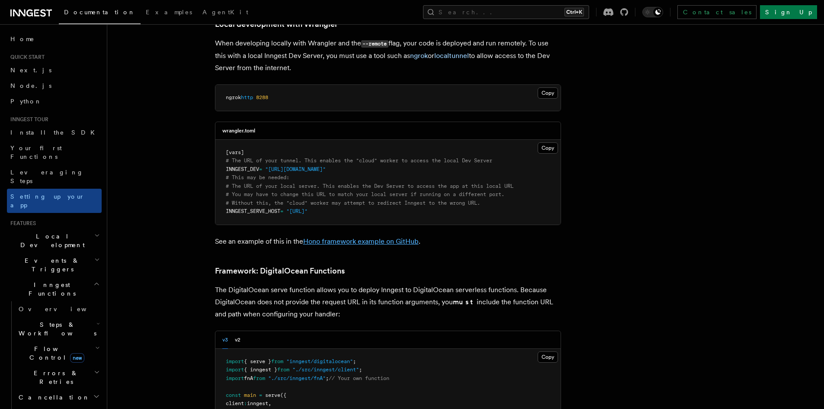
click at [363, 237] on link "Hono framework example on GitHub" at bounding box center [360, 241] width 115 height 8
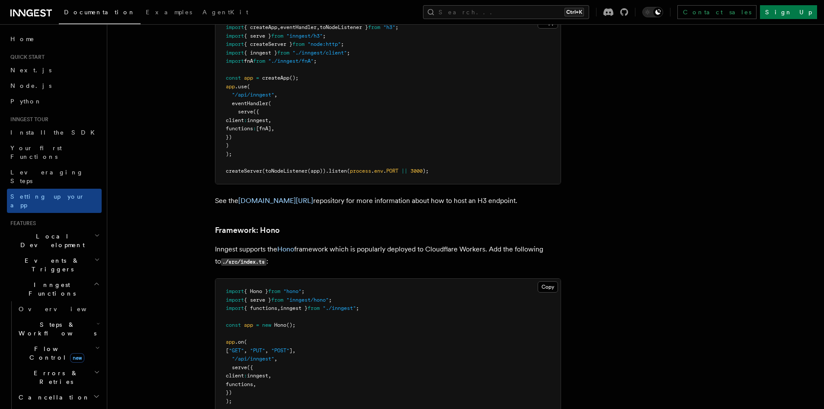
scroll to position [4296, 0]
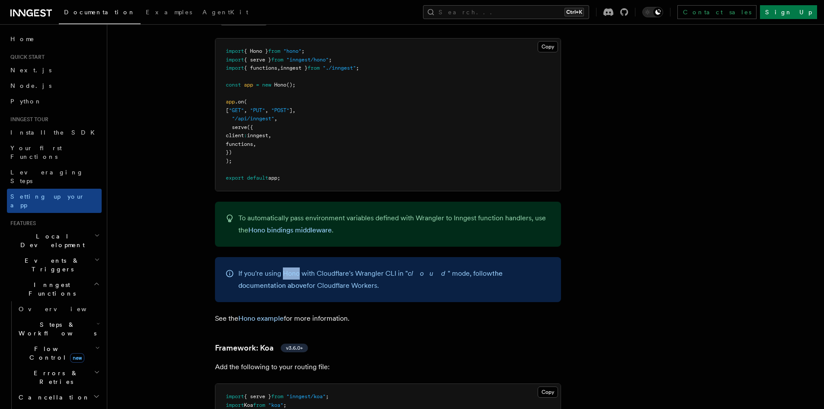
click at [50, 256] on span "Events & Triggers" at bounding box center [50, 264] width 87 height 17
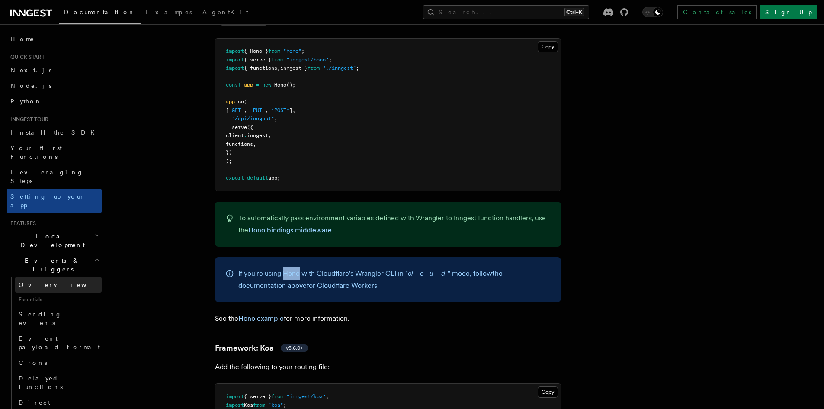
click at [35, 280] on span "Overview" at bounding box center [63, 284] width 89 height 9
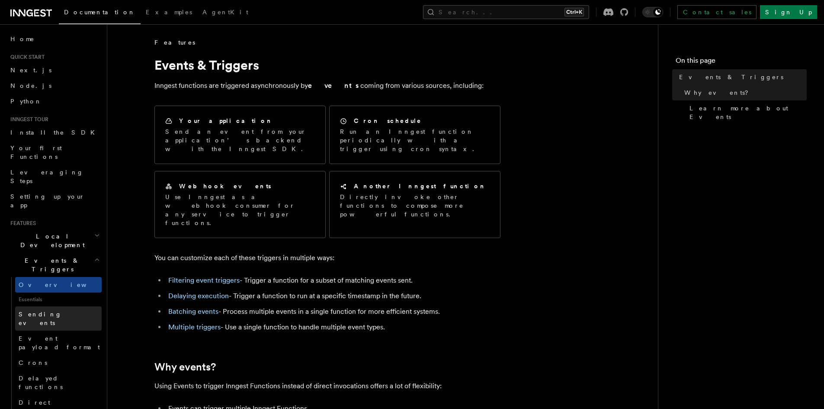
click at [52, 311] on span "Sending events" at bounding box center [40, 319] width 43 height 16
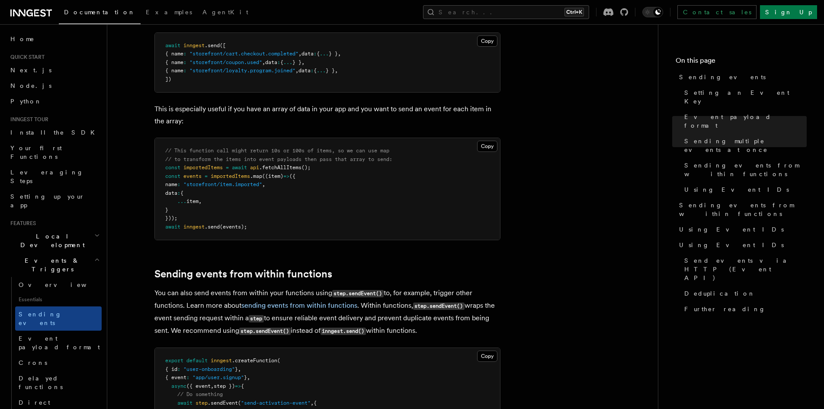
scroll to position [1168, 0]
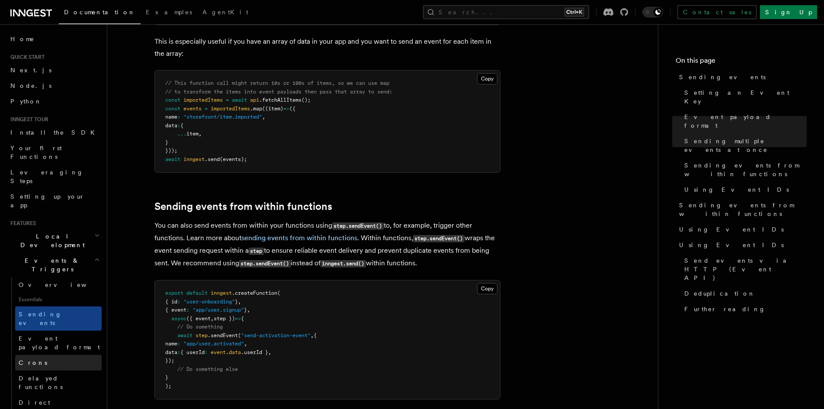
click at [40, 355] on link "Crons" at bounding box center [58, 363] width 87 height 16
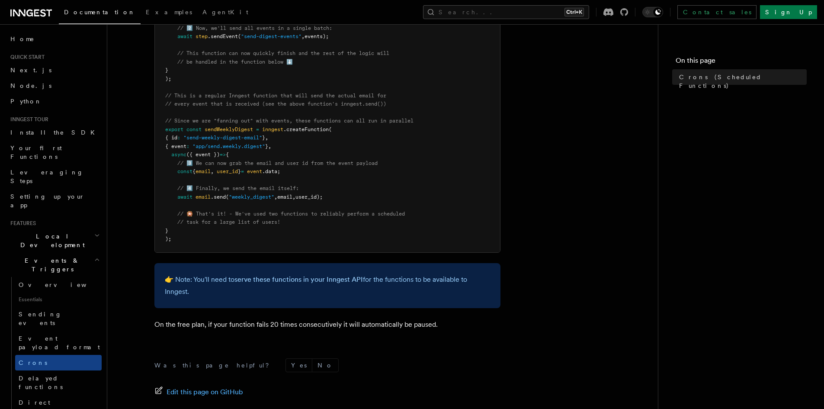
scroll to position [476, 0]
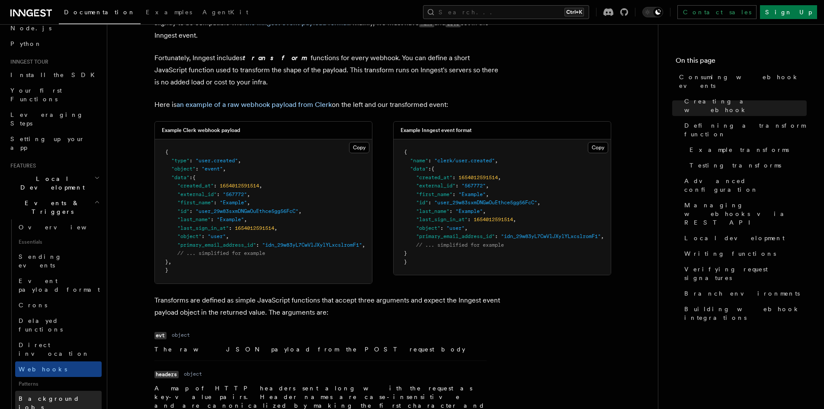
scroll to position [87, 0]
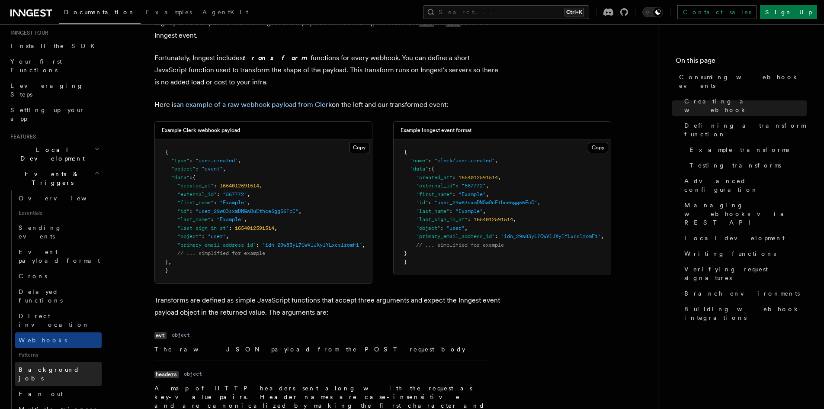
click at [46, 366] on span "Background jobs" at bounding box center [49, 374] width 61 height 16
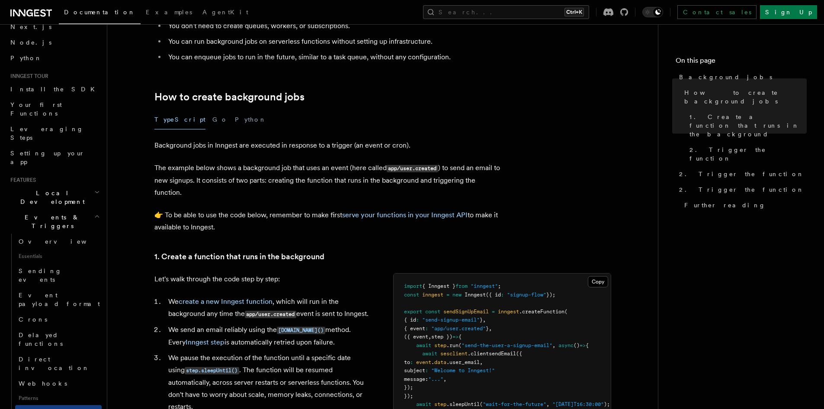
scroll to position [87, 0]
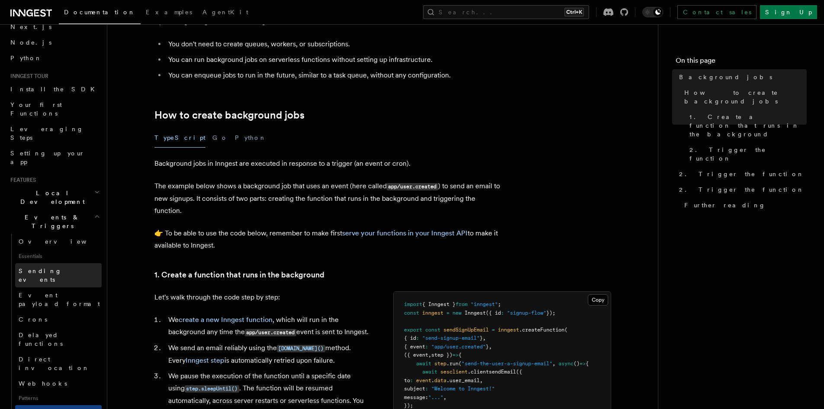
click at [45, 267] on span "Sending events" at bounding box center [40, 275] width 43 height 16
